Goal: Find contact information: Find contact information

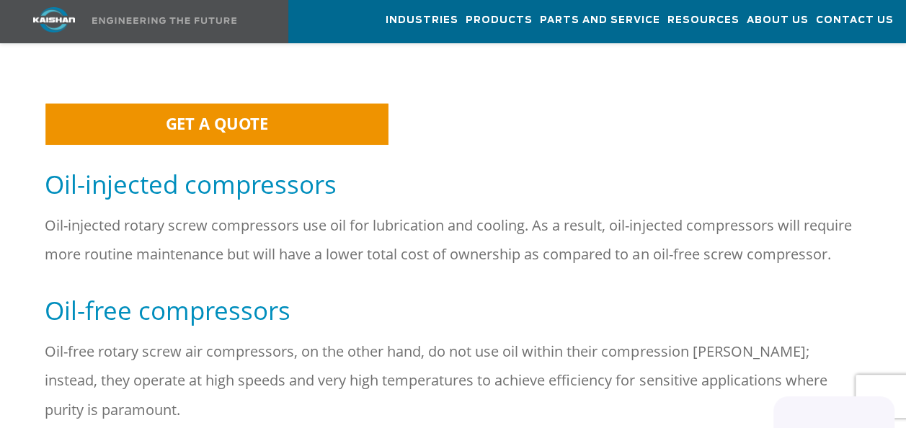
scroll to position [970, 0]
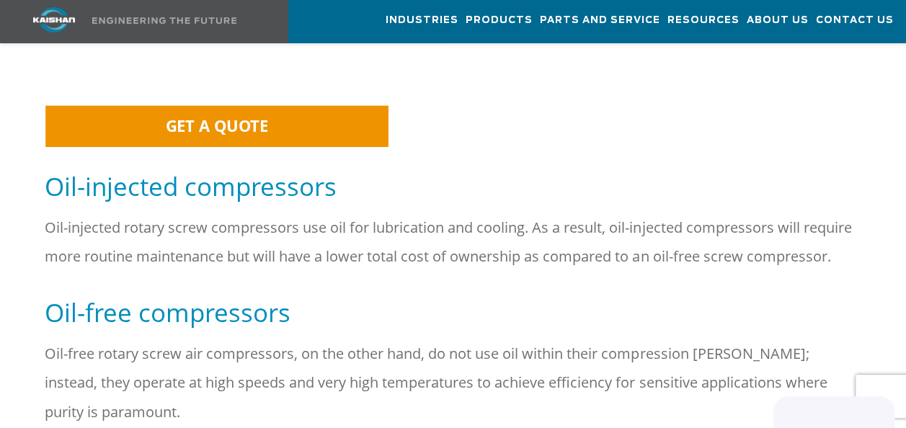
click at [203, 115] on span "GET A QUOTE" at bounding box center [217, 126] width 103 height 22
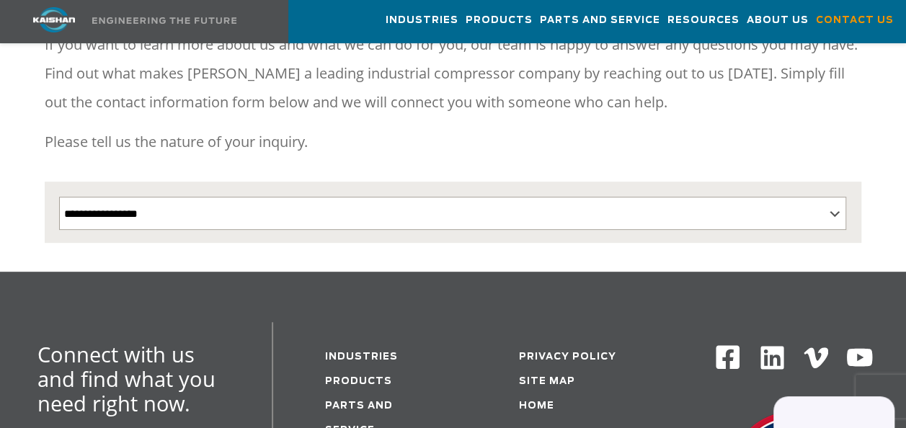
scroll to position [225, 0]
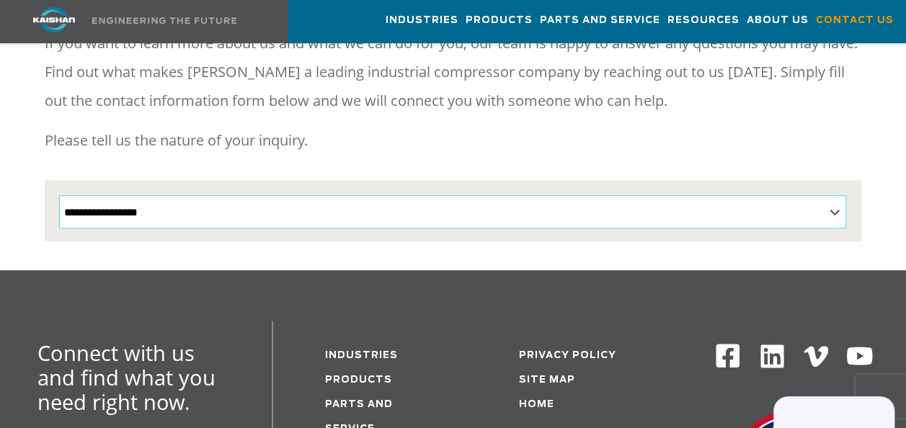
click at [837, 190] on body "Industries Aerospace Agriculture Amusement Parks Aquaculture Automotive Aviatio…" at bounding box center [453, 357] width 906 height 1165
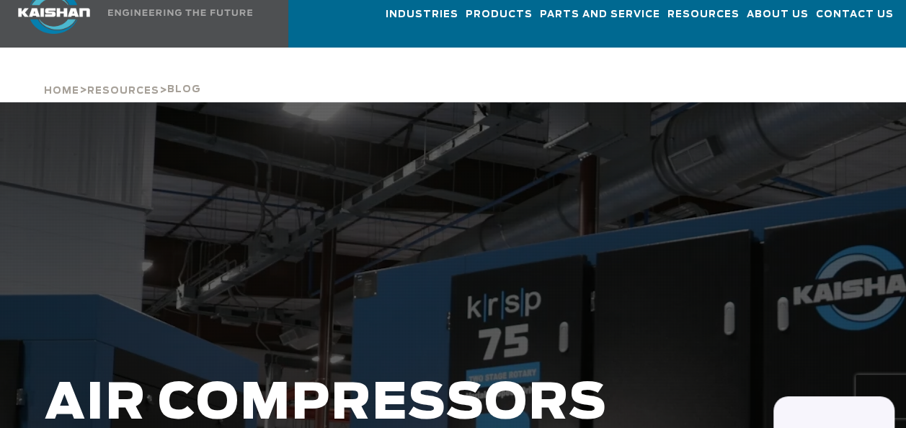
scroll to position [2, 0]
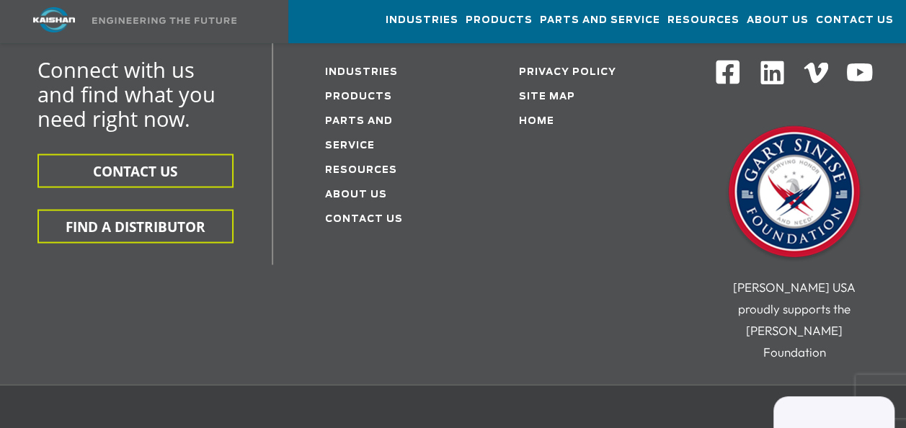
scroll to position [1388, 0]
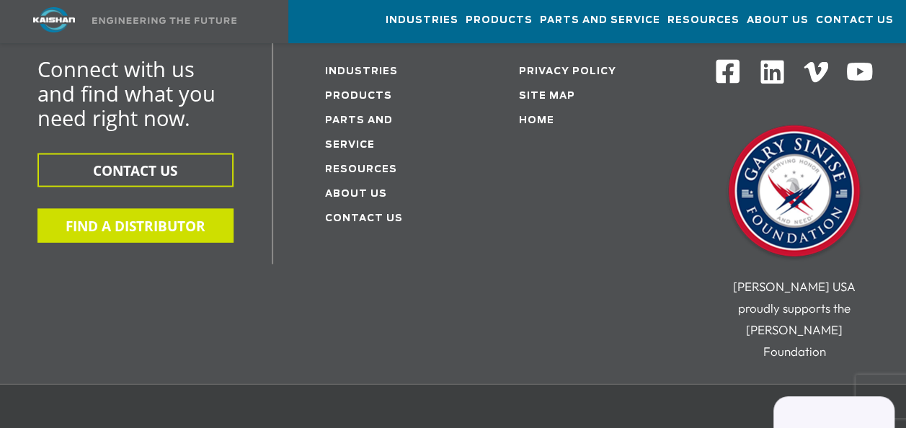
click at [101, 209] on button "FIND A DISTRIBUTOR" at bounding box center [135, 226] width 196 height 34
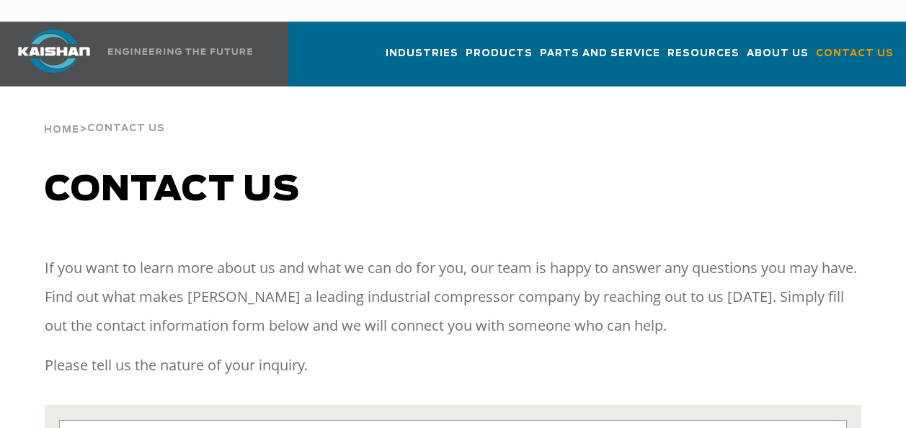
select select "**********"
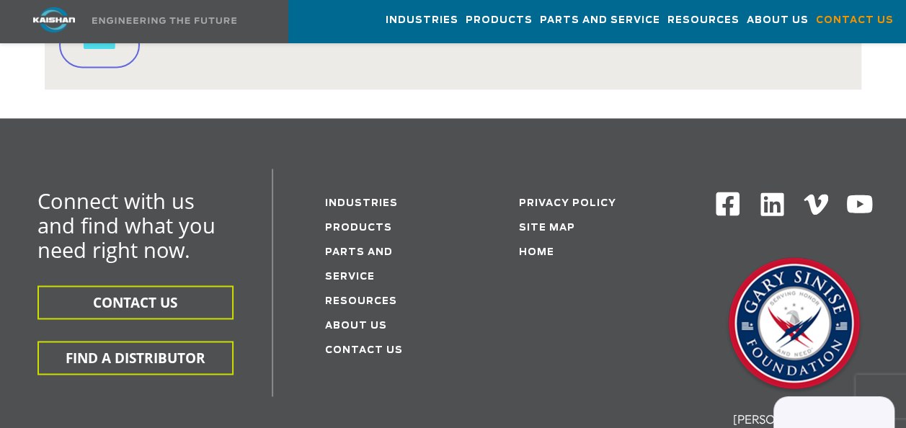
scroll to position [956, 0]
